Goal: Task Accomplishment & Management: Use online tool/utility

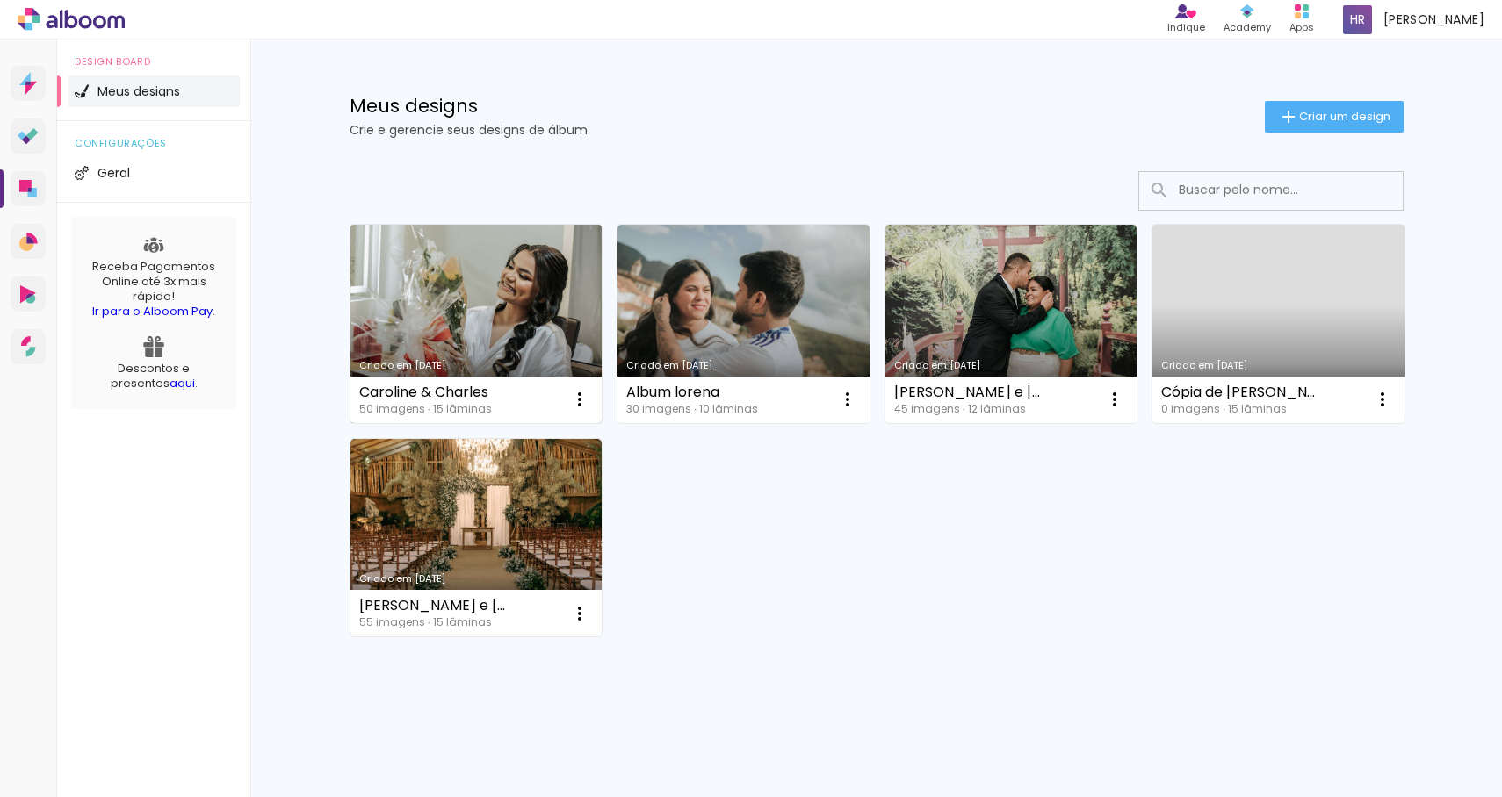
click at [474, 296] on link "Criado em [DATE]" at bounding box center [476, 324] width 252 height 198
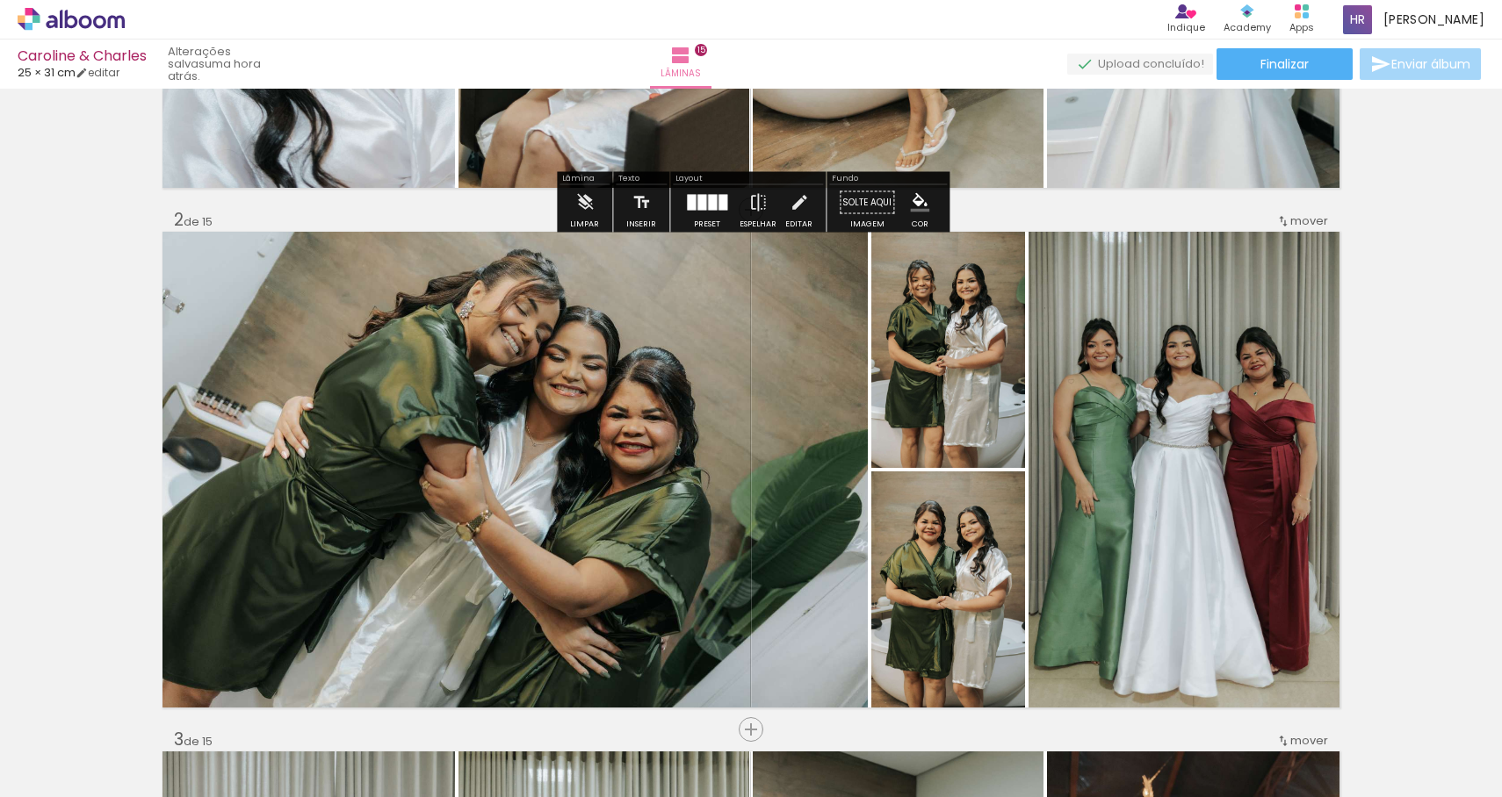
scroll to position [445, 0]
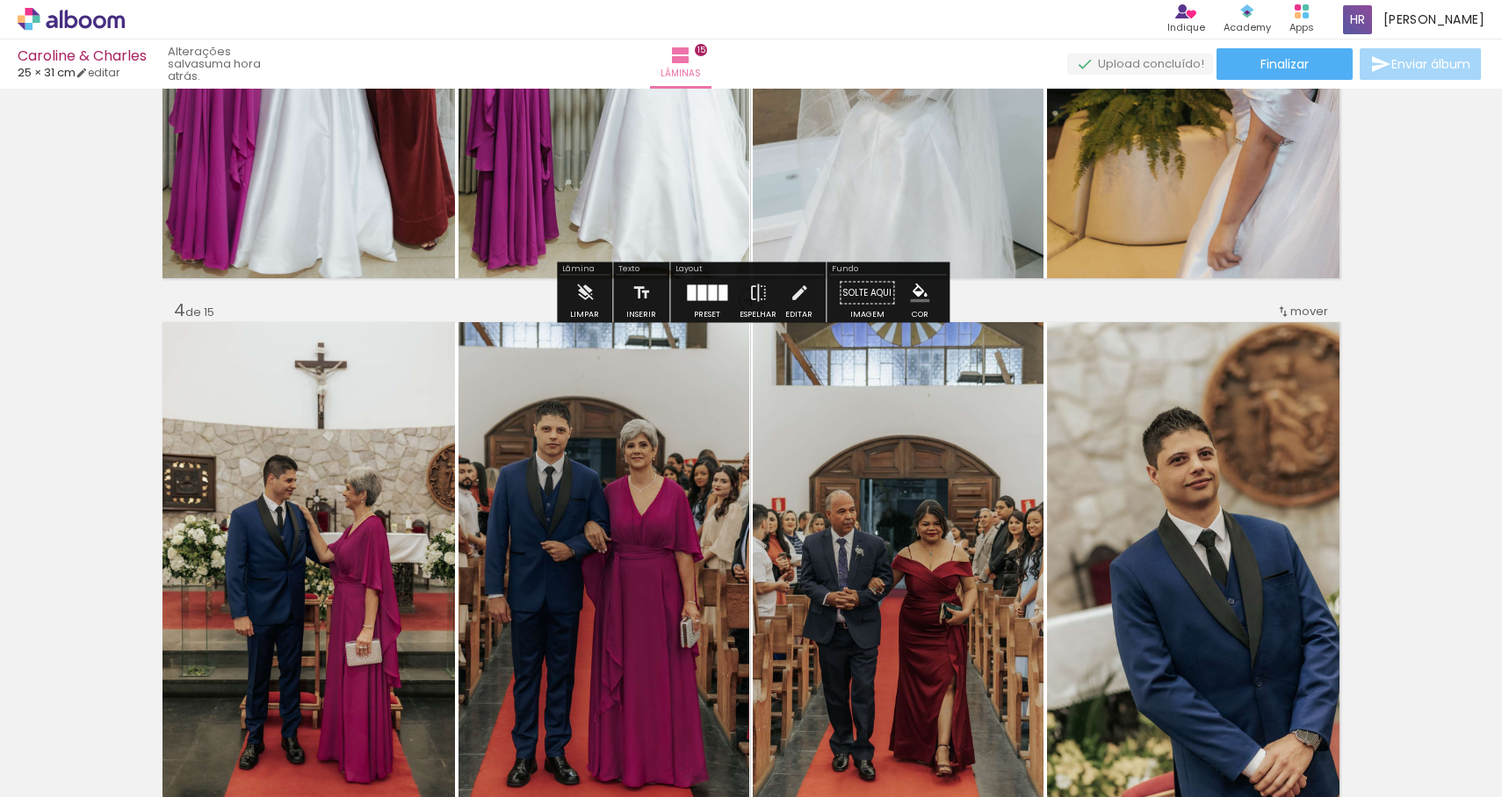
scroll to position [1398, 0]
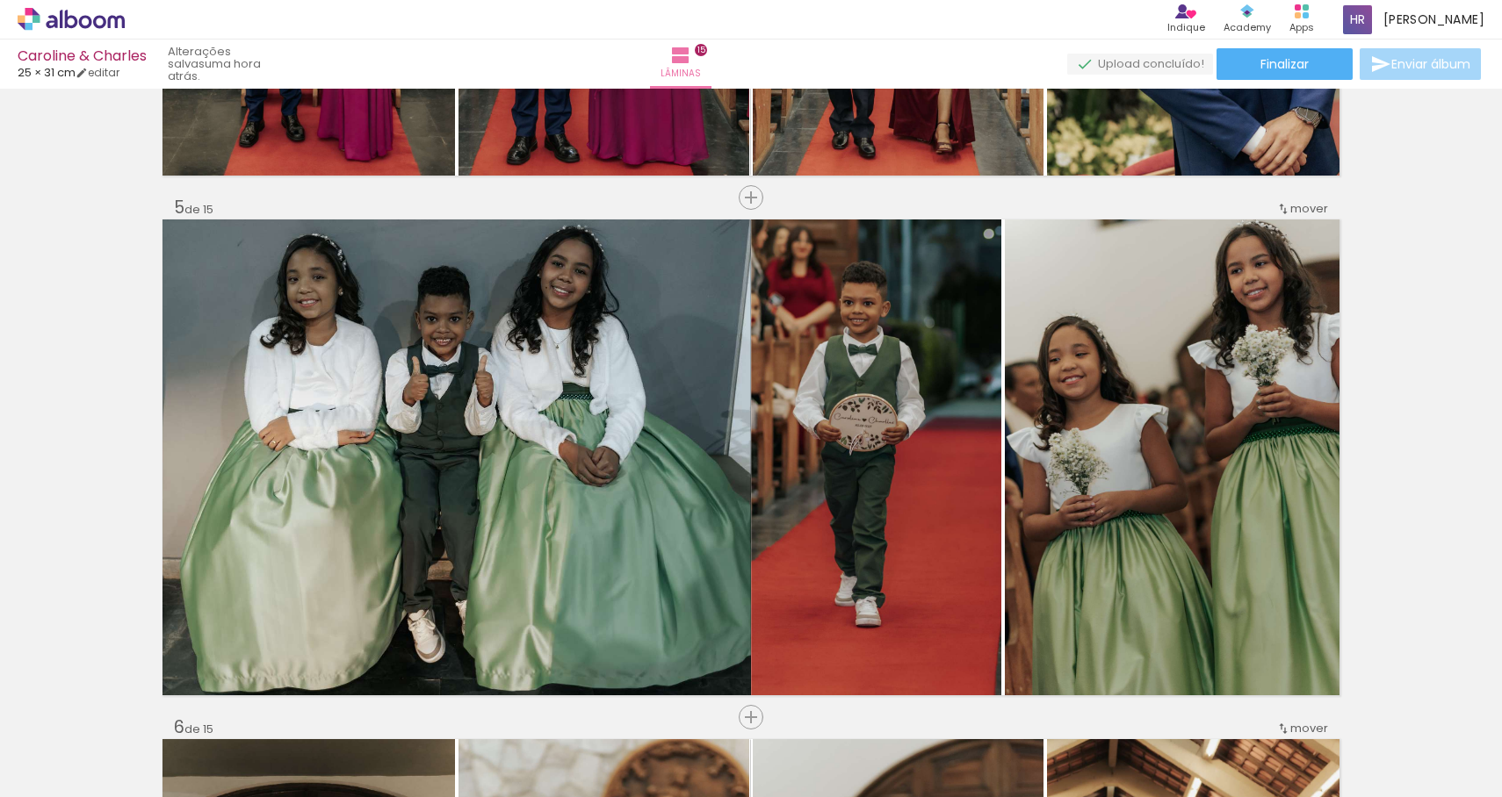
scroll to position [2010, 0]
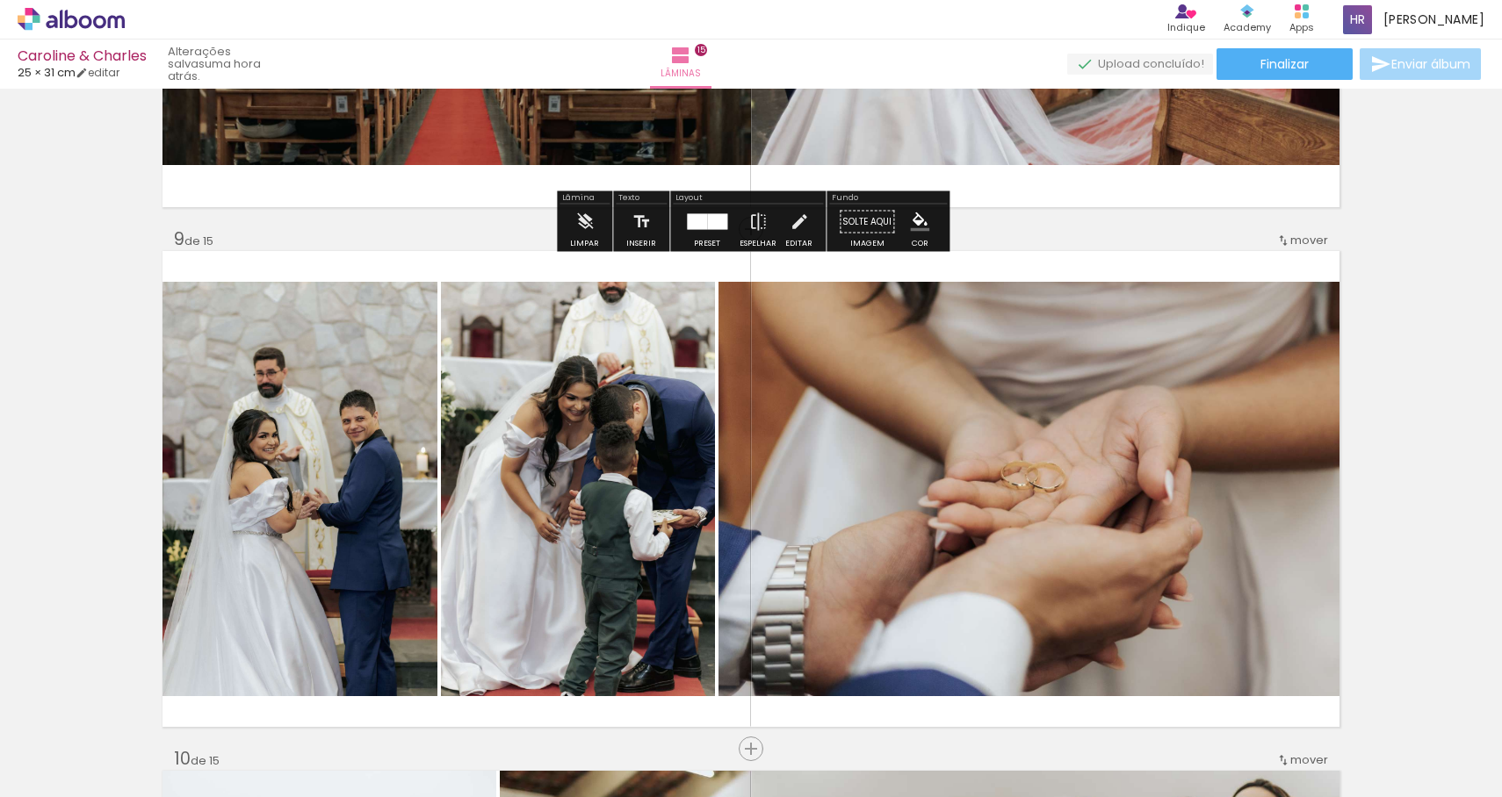
scroll to position [4048, 0]
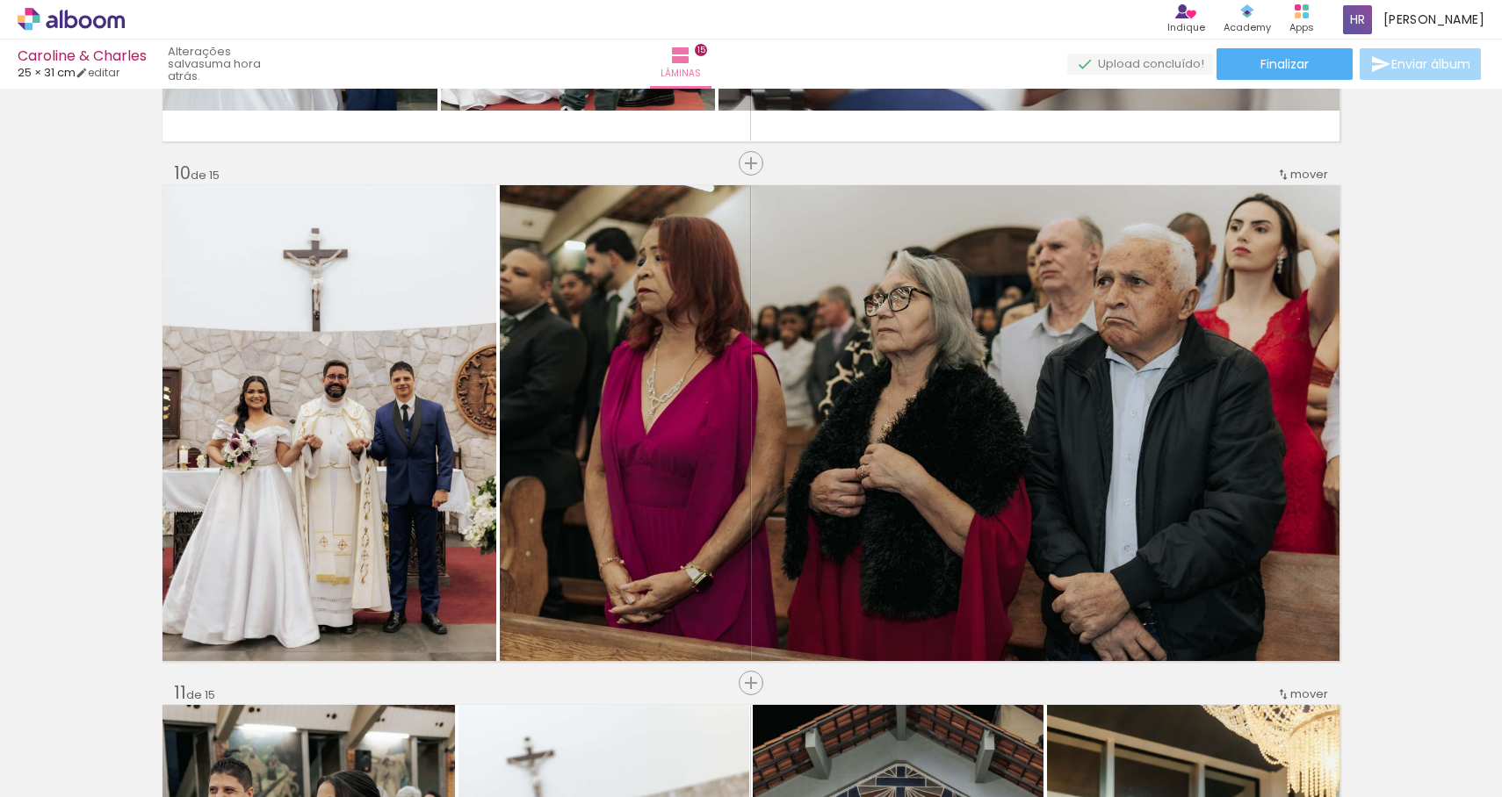
scroll to position [4638, 0]
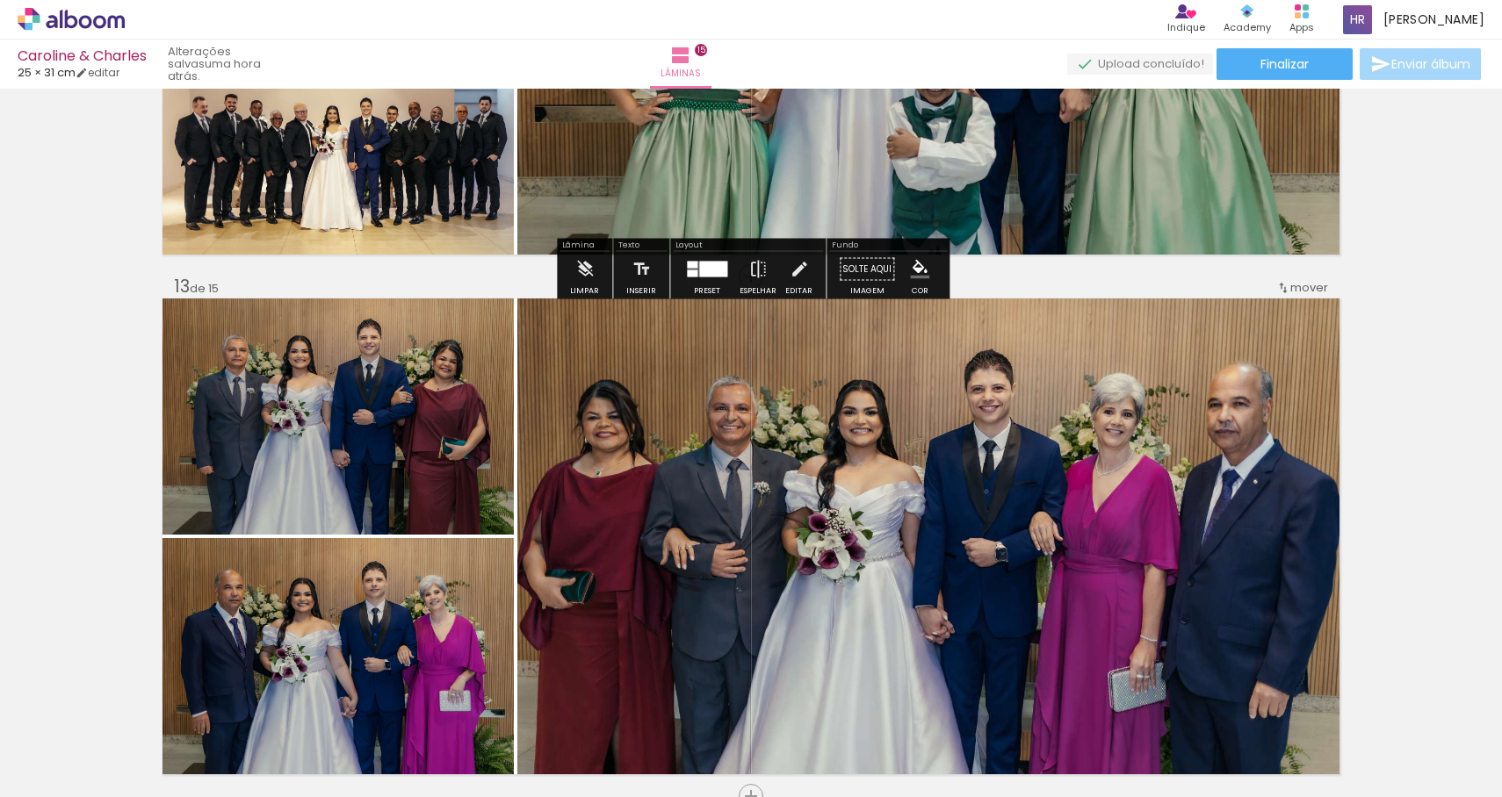
scroll to position [6080, 0]
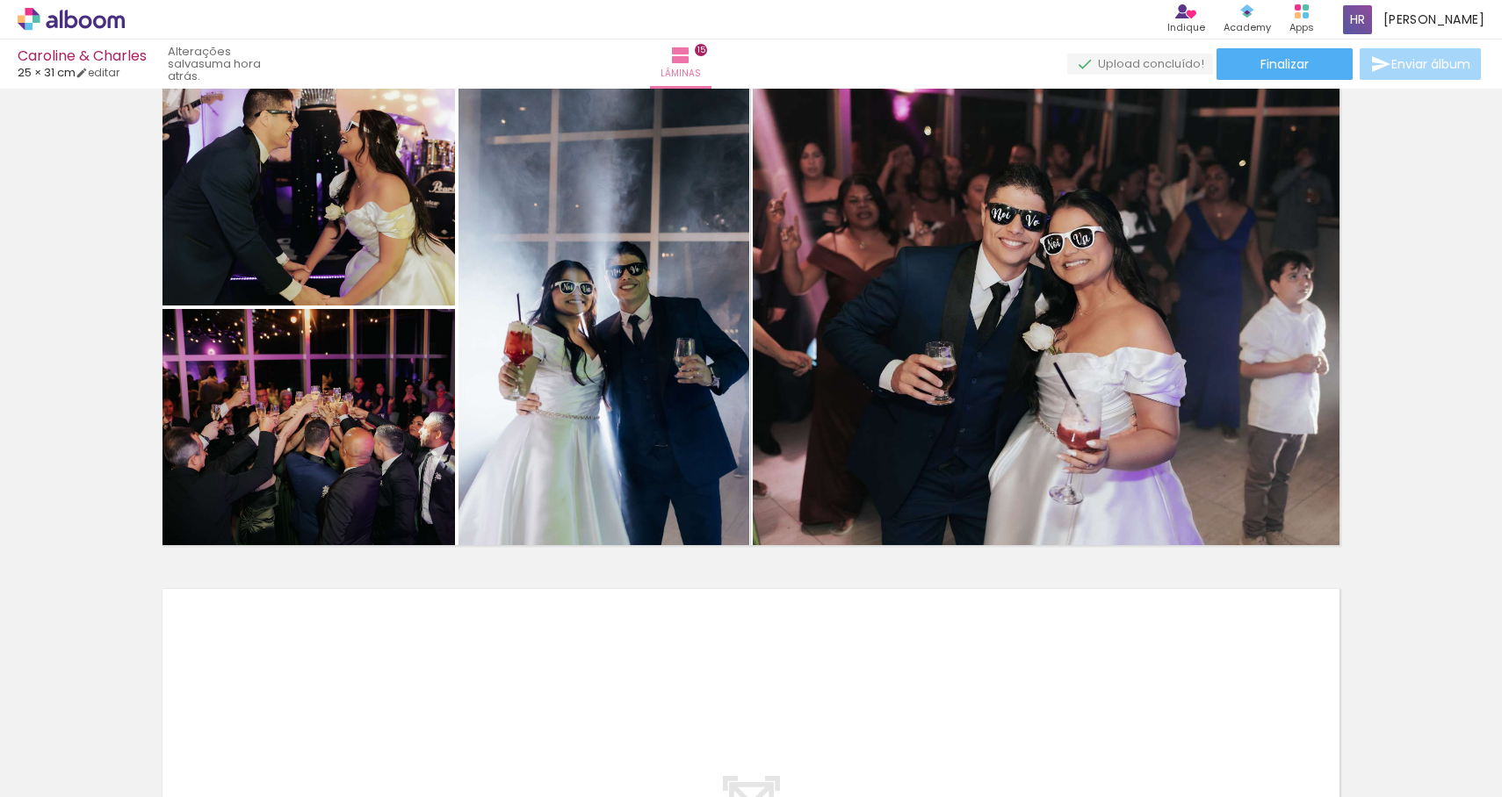
scroll to position [7335, 0]
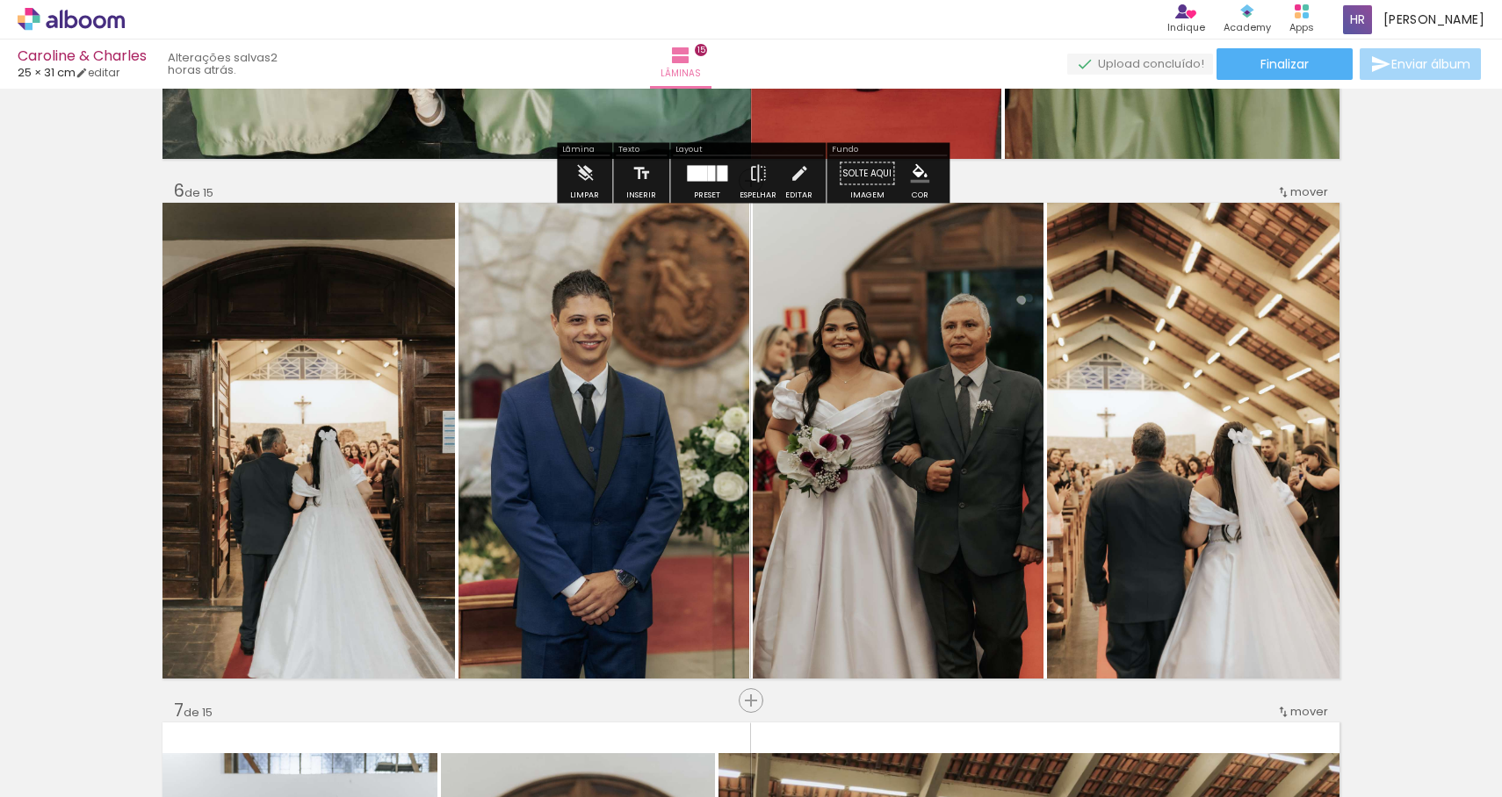
scroll to position [2552, 0]
